Goal: Check status

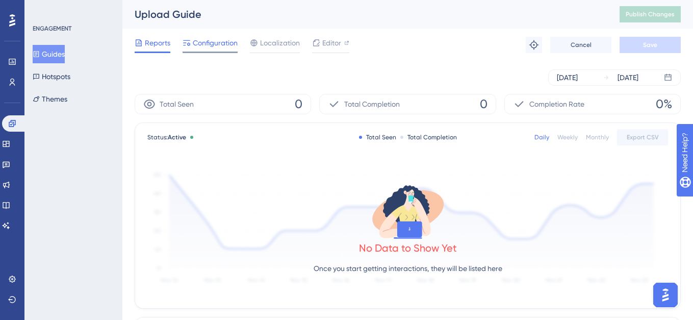
click at [201, 51] on div "Configuration" at bounding box center [210, 45] width 55 height 16
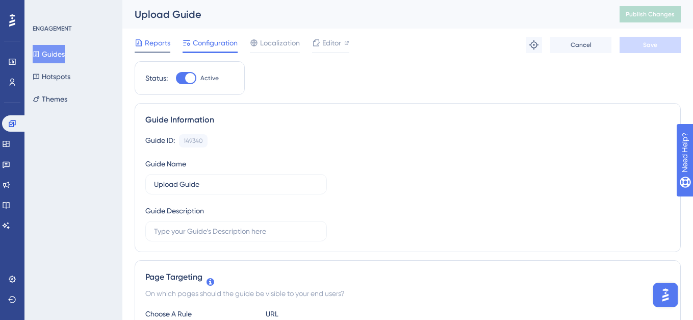
click at [158, 45] on span "Reports" at bounding box center [158, 43] width 26 height 12
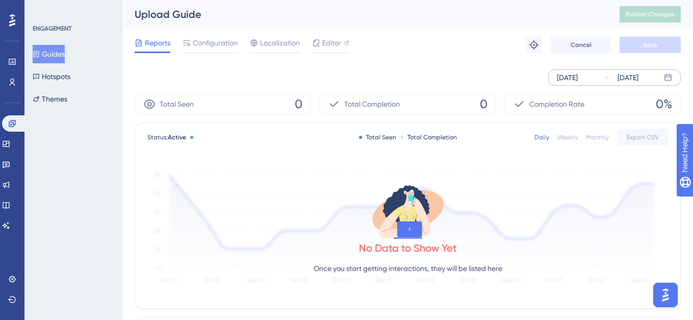
click at [614, 78] on div "[DATE]" at bounding box center [620, 77] width 35 height 12
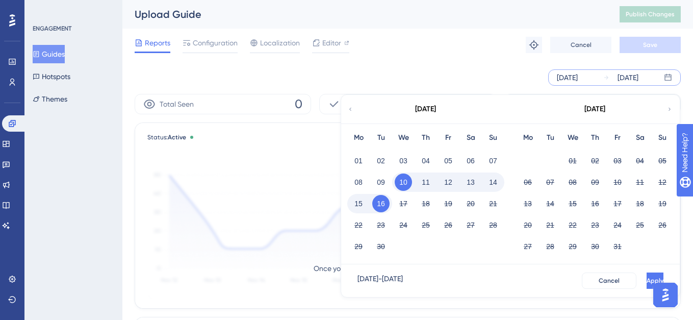
click at [463, 62] on div "[DATE] [DATE] [DATE] Mo Tu We Th Fr Sa Su 01 02 03 04 05 06 07 08 09 10 11 12 1…" at bounding box center [408, 77] width 546 height 33
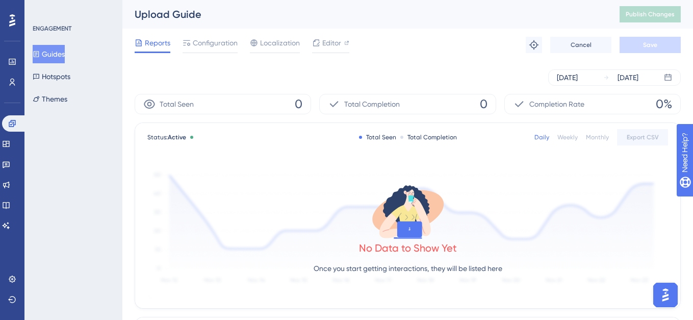
click at [65, 61] on button "Guides" at bounding box center [49, 54] width 32 height 18
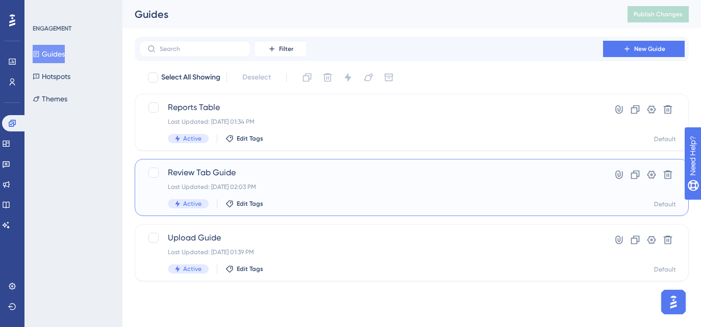
click at [364, 185] on div "Last Updated: [DATE] 02:03 PM" at bounding box center [371, 187] width 406 height 8
